Goal: Task Accomplishment & Management: Manage account settings

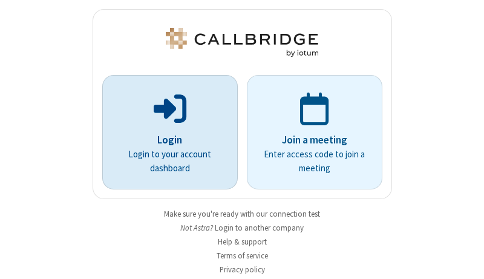
click at [165, 140] on p "Login" at bounding box center [170, 141] width 102 height 16
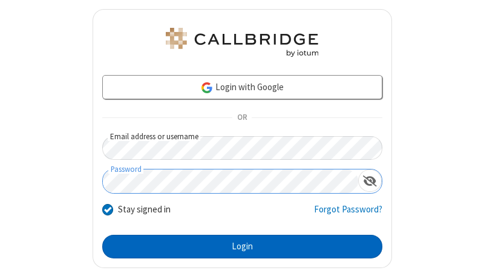
click at [237, 246] on button "Login" at bounding box center [242, 247] width 280 height 24
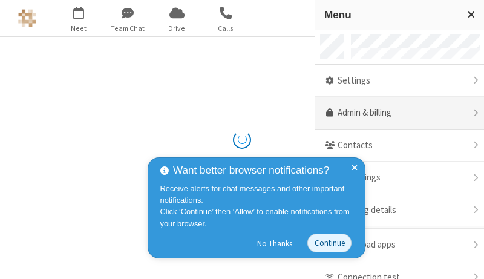
click at [395, 113] on link "Admin & billing" at bounding box center [400, 113] width 169 height 33
